Goal: Find specific fact: Find specific page/section

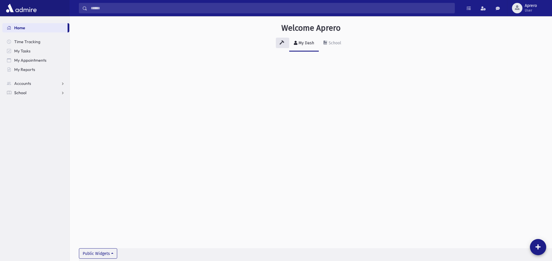
click at [57, 91] on link "School" at bounding box center [35, 92] width 67 height 9
click at [29, 102] on span "Students" at bounding box center [25, 102] width 16 height 5
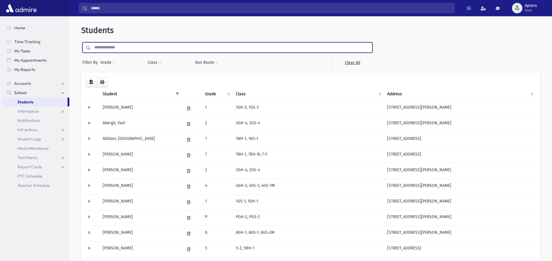
click at [137, 48] on input "text" at bounding box center [231, 47] width 281 height 10
type input "******"
click at [81, 42] on input "submit" at bounding box center [89, 46] width 16 height 8
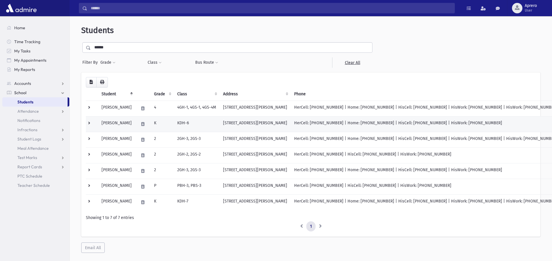
click at [131, 120] on td "Blisko, Binyomin" at bounding box center [116, 124] width 37 height 16
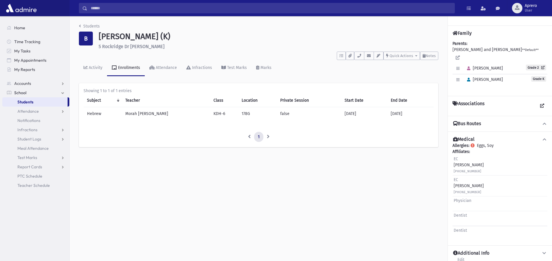
drag, startPoint x: 125, startPoint y: 113, endPoint x: 168, endPoint y: 115, distance: 43.0
click at [168, 115] on td "Morah [PERSON_NAME]" at bounding box center [166, 113] width 88 height 13
copy td "Morah [PERSON_NAME]"
click at [92, 27] on link "Students" at bounding box center [89, 26] width 21 height 5
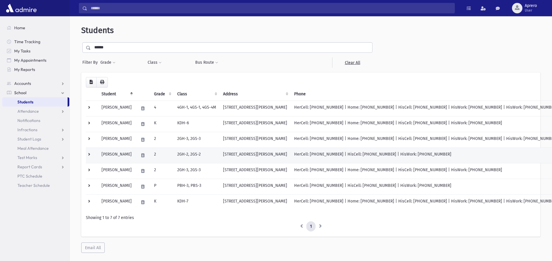
click at [119, 152] on td "[PERSON_NAME]" at bounding box center [116, 156] width 37 height 16
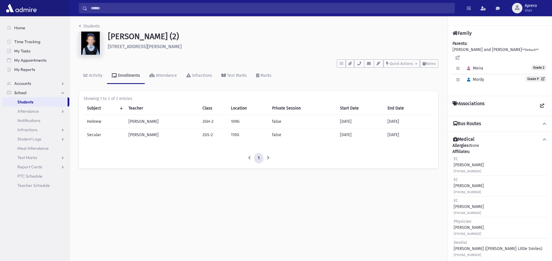
drag, startPoint x: 129, startPoint y: 135, endPoint x: 160, endPoint y: 135, distance: 30.8
click at [160, 135] on td "Miss Gruenebaum" at bounding box center [162, 135] width 74 height 13
copy td "Miss Gruenebaum"
drag, startPoint x: 97, startPoint y: 26, endPoint x: 100, endPoint y: 26, distance: 2.9
click at [97, 26] on link "Students" at bounding box center [89, 26] width 21 height 5
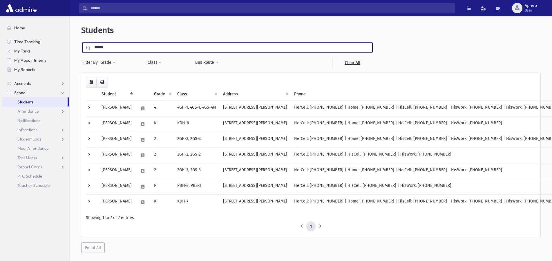
drag, startPoint x: 100, startPoint y: 48, endPoint x: 89, endPoint y: 48, distance: 10.7
click at [91, 48] on input "******" at bounding box center [231, 47] width 281 height 10
type input "****"
click at [81, 42] on input "submit" at bounding box center [89, 46] width 16 height 8
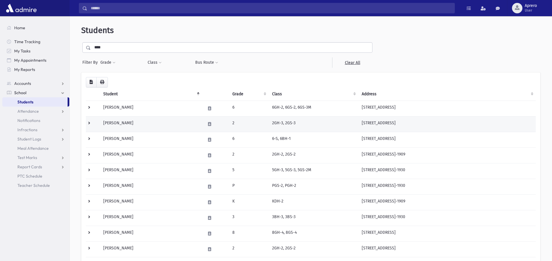
click at [113, 122] on td "[PERSON_NAME]" at bounding box center [151, 124] width 102 height 16
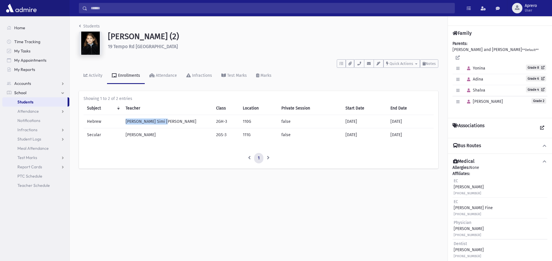
drag, startPoint x: 126, startPoint y: 121, endPoint x: 167, endPoint y: 122, distance: 40.6
click at [167, 122] on td "[PERSON_NAME] Simi [PERSON_NAME]" at bounding box center [167, 121] width 91 height 13
copy td "[PERSON_NAME] Simi [PERSON_NAME]"
